Goal: Information Seeking & Learning: Check status

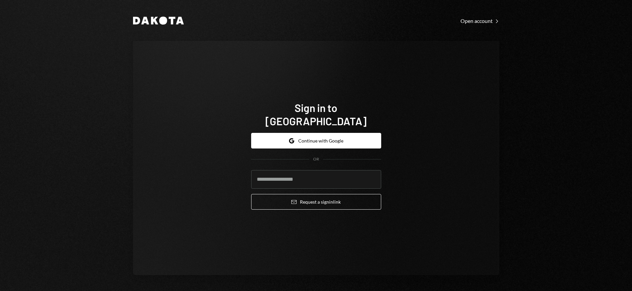
type input "**********"
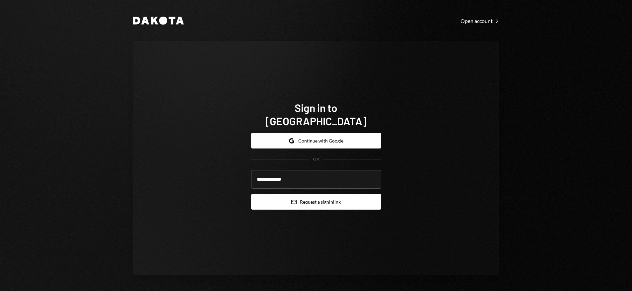
click at [320, 195] on button "Email Request a sign in link" at bounding box center [316, 202] width 130 height 16
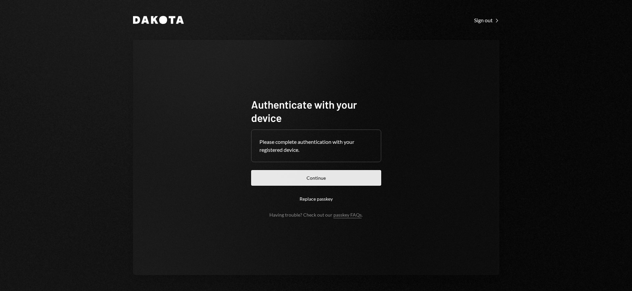
click at [339, 180] on button "Continue" at bounding box center [316, 178] width 130 height 16
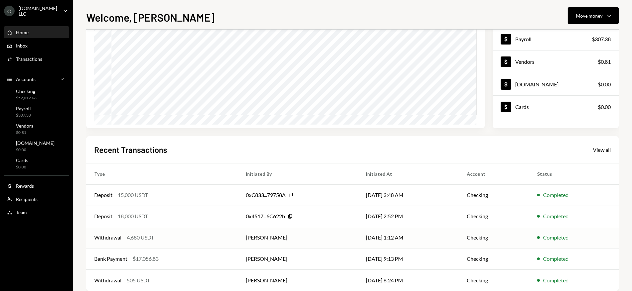
scroll to position [78, 0]
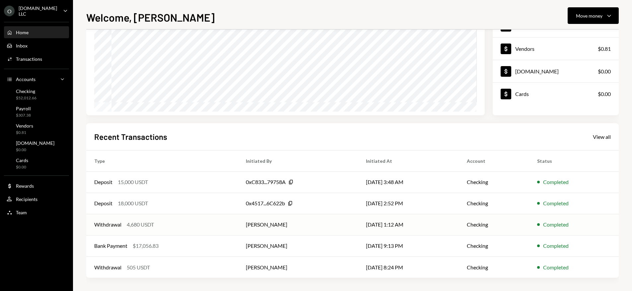
click at [189, 225] on div "Withdrawal 4,680 USDT" at bounding box center [162, 224] width 136 height 8
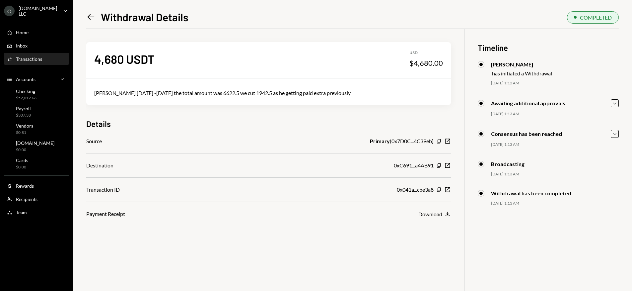
click at [92, 18] on icon "Left Arrow" at bounding box center [90, 16] width 9 height 9
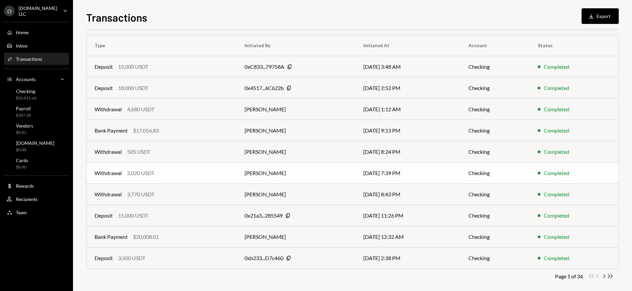
scroll to position [56, 0]
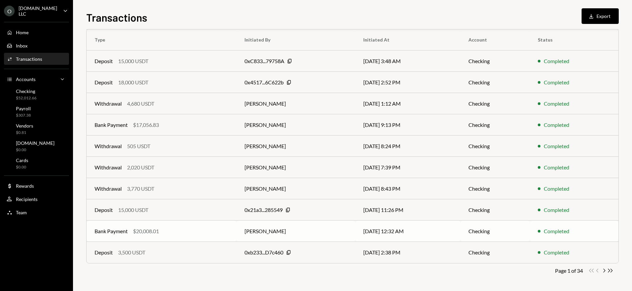
click at [202, 233] on div "Bank Payment $20,008.01" at bounding box center [162, 231] width 134 height 8
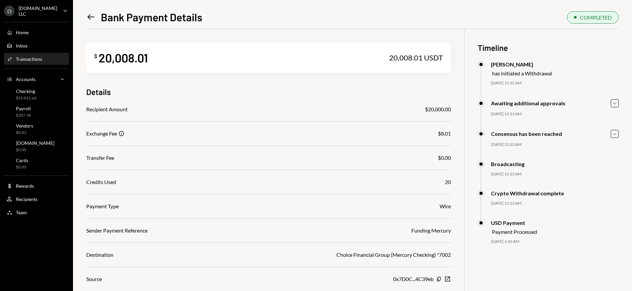
click at [87, 20] on icon "Left Arrow" at bounding box center [90, 16] width 9 height 9
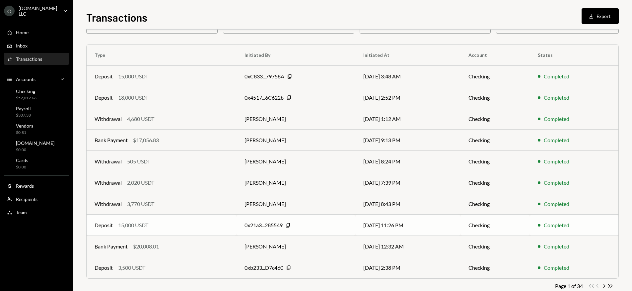
scroll to position [56, 0]
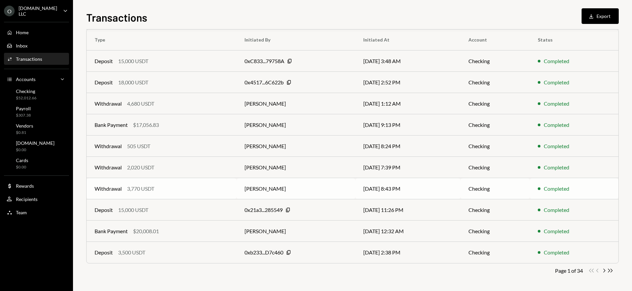
click at [168, 178] on td "Withdrawal 3,770 USDT" at bounding box center [162, 188] width 150 height 21
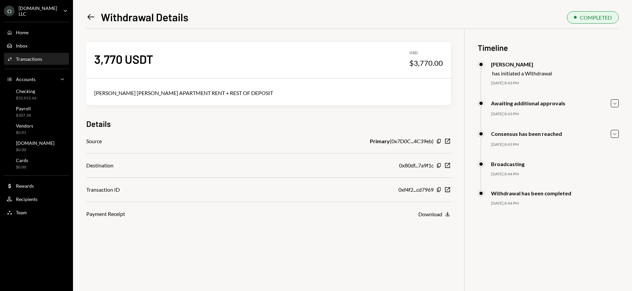
click at [93, 19] on icon "Left Arrow" at bounding box center [90, 16] width 9 height 9
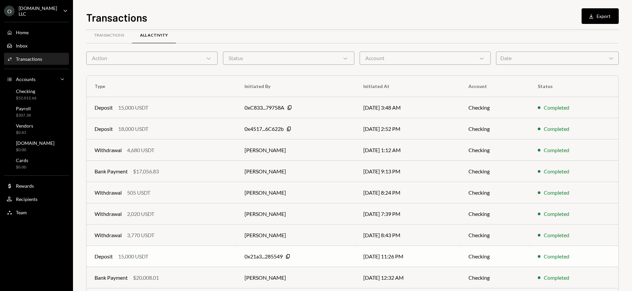
scroll to position [22, 0]
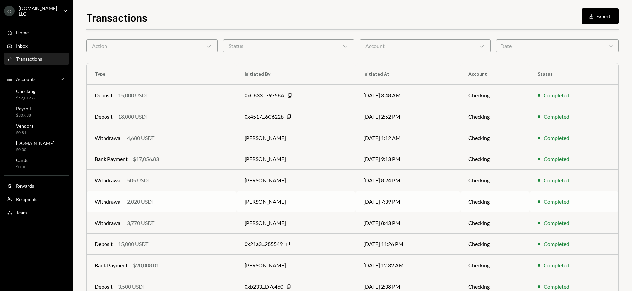
click at [184, 205] on td "Withdrawal 2,020 USDT" at bounding box center [162, 201] width 150 height 21
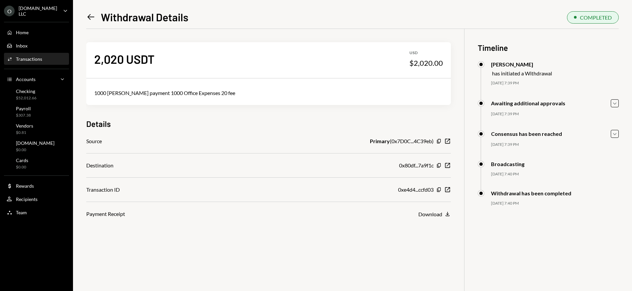
click at [89, 17] on icon at bounding box center [91, 17] width 7 height 6
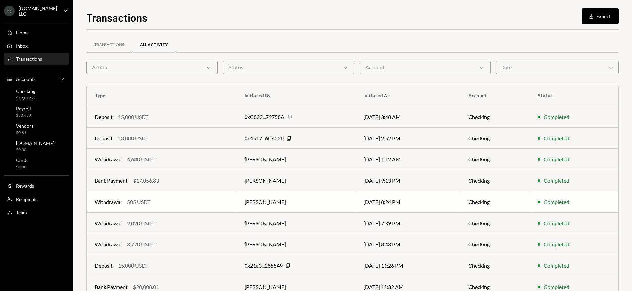
click at [187, 198] on div "Withdrawal 505 USDT" at bounding box center [162, 202] width 134 height 8
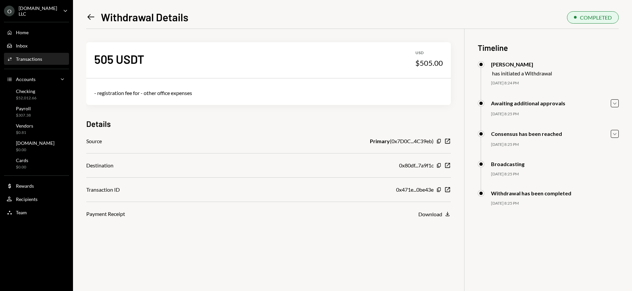
click at [93, 19] on icon "Left Arrow" at bounding box center [90, 16] width 9 height 9
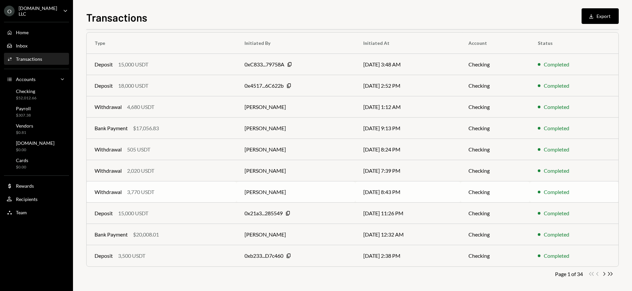
scroll to position [56, 0]
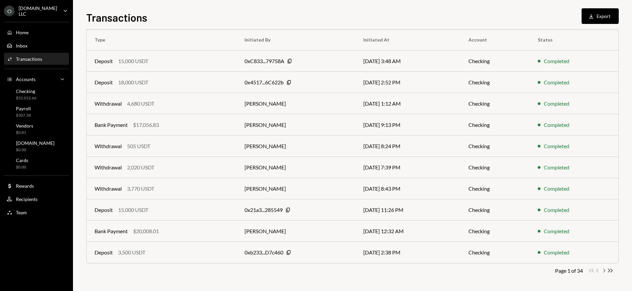
click at [605, 270] on icon "Chevron Right" at bounding box center [604, 270] width 6 height 6
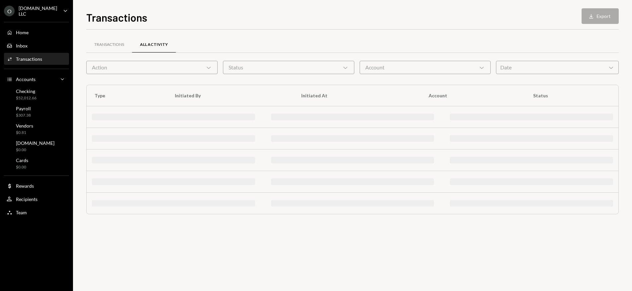
scroll to position [0, 0]
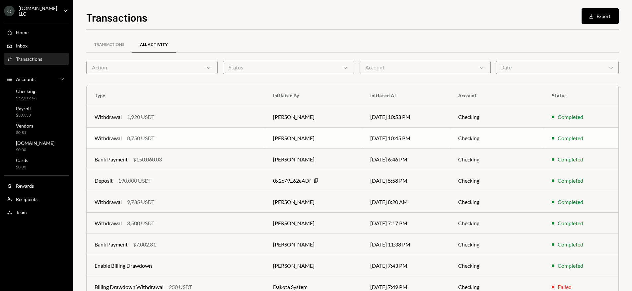
click at [187, 133] on td "Withdrawal 8,750 USDT" at bounding box center [176, 137] width 179 height 21
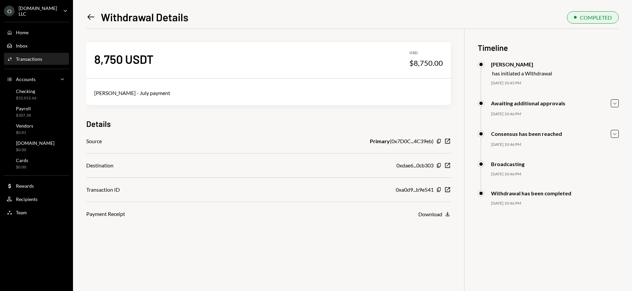
click at [89, 16] on icon "Left Arrow" at bounding box center [90, 16] width 9 height 9
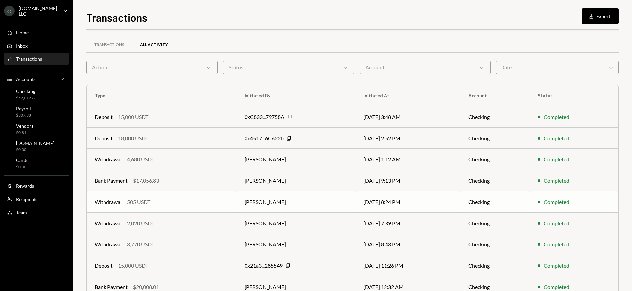
scroll to position [56, 0]
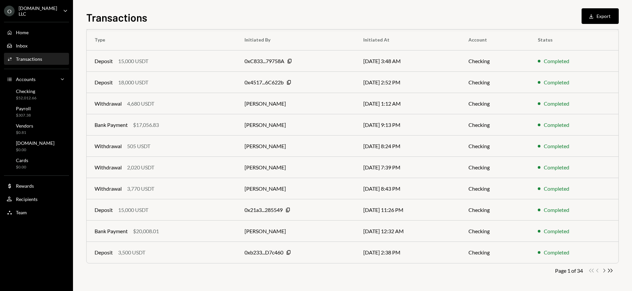
click at [604, 270] on icon "Chevron Right" at bounding box center [604, 270] width 6 height 6
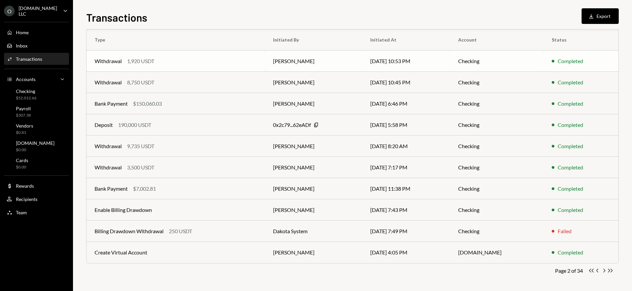
click at [119, 65] on td "Withdrawal 1,920 USDT" at bounding box center [176, 60] width 179 height 21
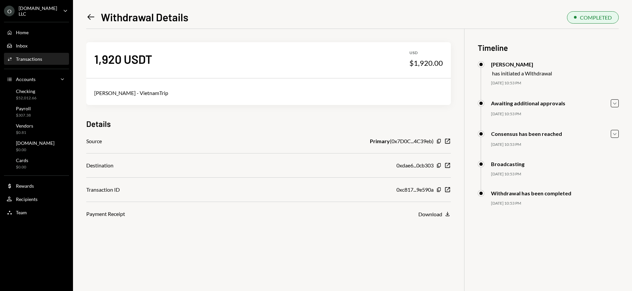
click at [94, 20] on icon "Left Arrow" at bounding box center [90, 16] width 9 height 9
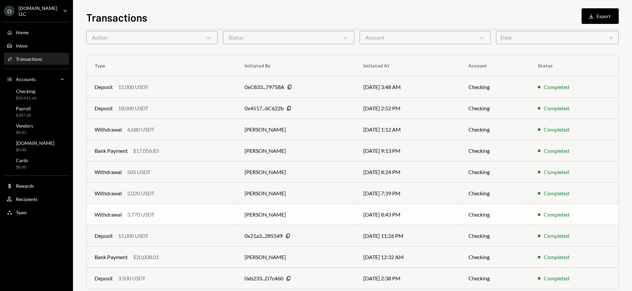
scroll to position [56, 0]
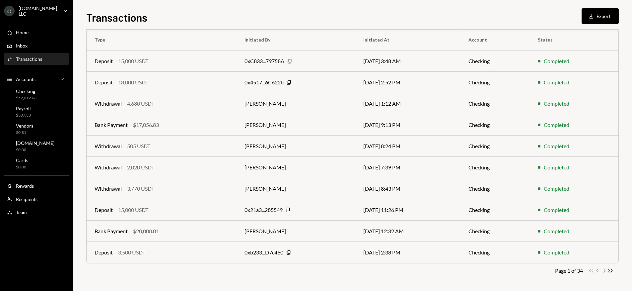
click at [605, 271] on icon "Chevron Right" at bounding box center [604, 270] width 6 height 6
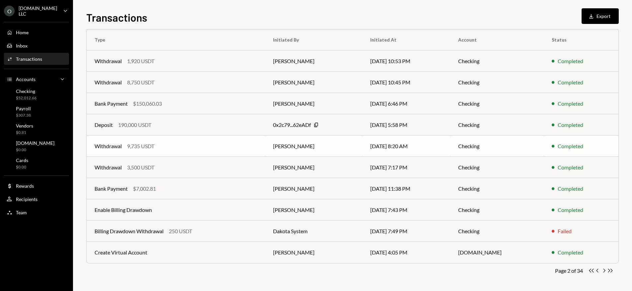
click at [180, 153] on td "Withdrawal 9,735 USDT" at bounding box center [176, 145] width 179 height 21
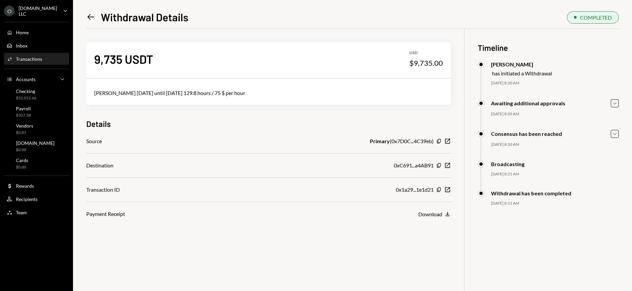
click at [92, 16] on icon "Left Arrow" at bounding box center [90, 16] width 9 height 9
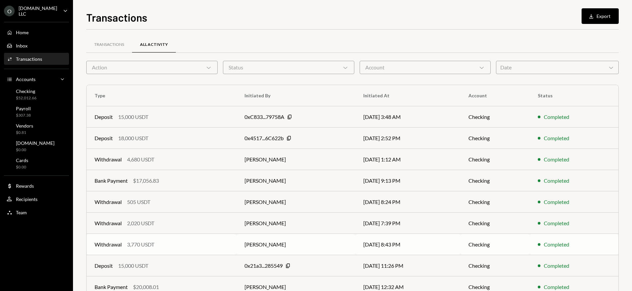
scroll to position [56, 0]
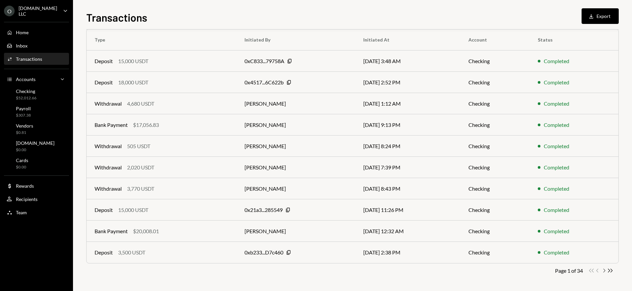
click at [605, 270] on icon "button" at bounding box center [605, 271] width 2 height 4
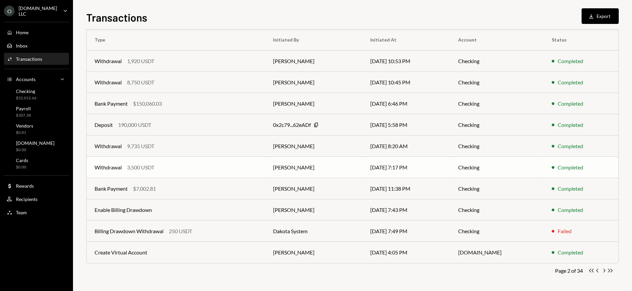
click at [168, 167] on div "Withdrawal 3,500 USDT" at bounding box center [176, 167] width 163 height 8
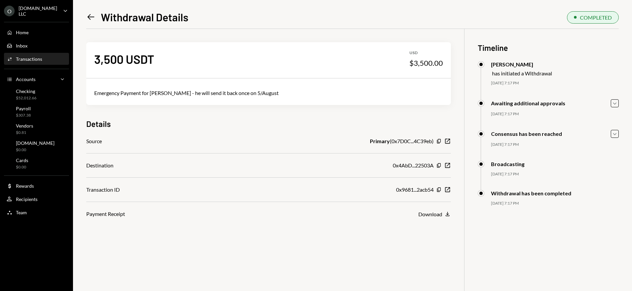
click at [93, 17] on icon "Left Arrow" at bounding box center [90, 16] width 9 height 9
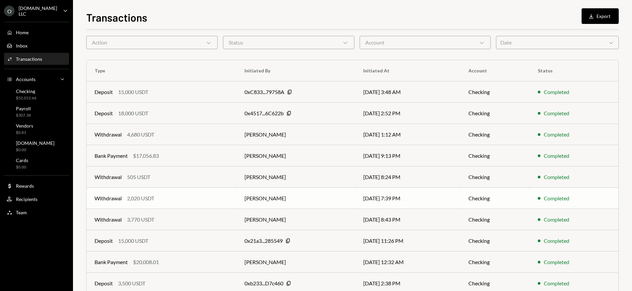
scroll to position [56, 0]
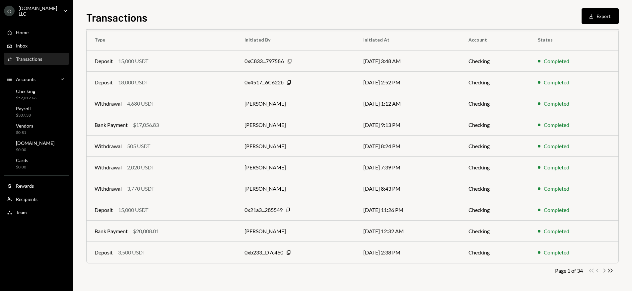
click at [604, 269] on icon "button" at bounding box center [605, 271] width 2 height 4
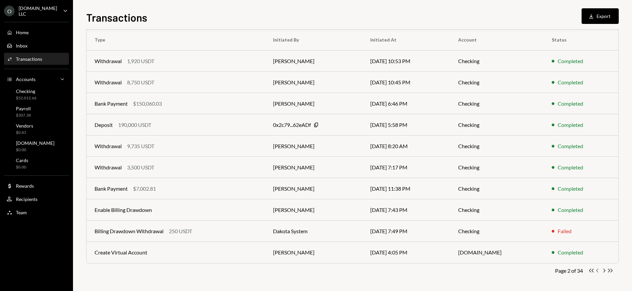
click at [597, 269] on icon "Chevron Left" at bounding box center [598, 270] width 6 height 6
